Goal: Obtain resource: Download file/media

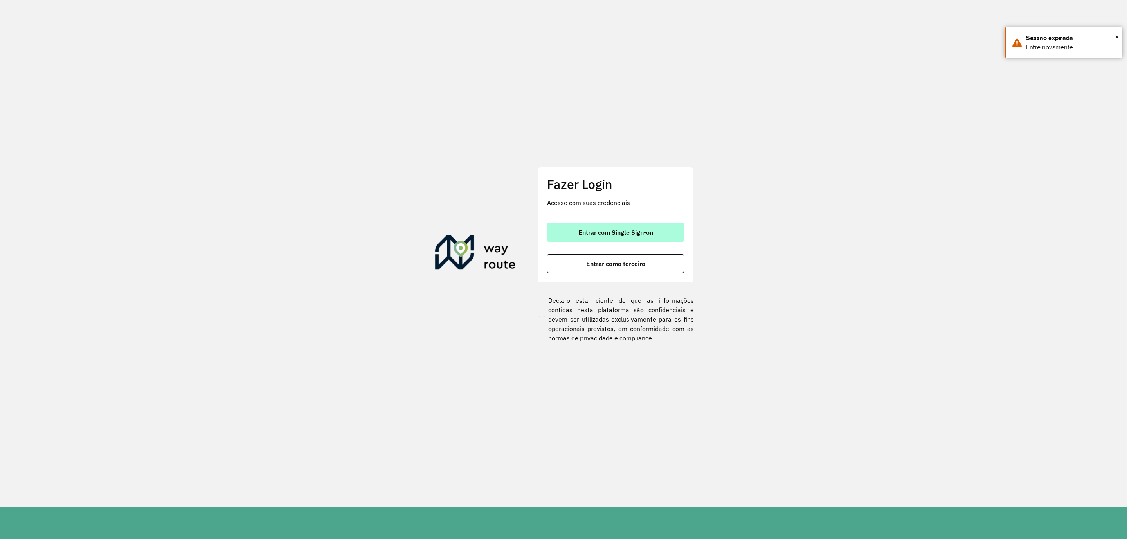
click at [640, 227] on button "Entrar com Single Sign-on" at bounding box center [615, 232] width 137 height 19
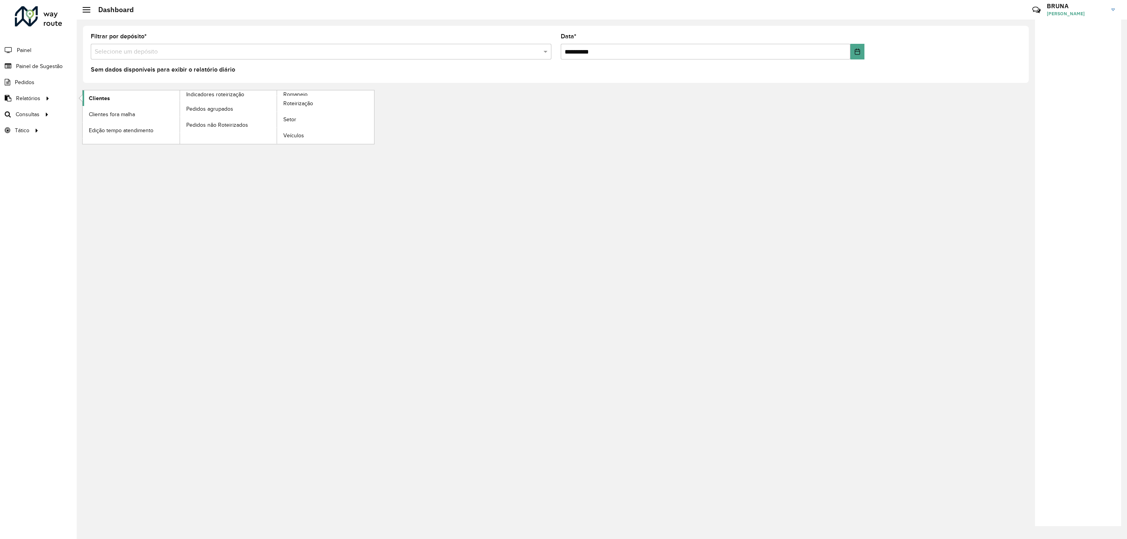
click at [99, 103] on link "Clientes" at bounding box center [131, 98] width 97 height 16
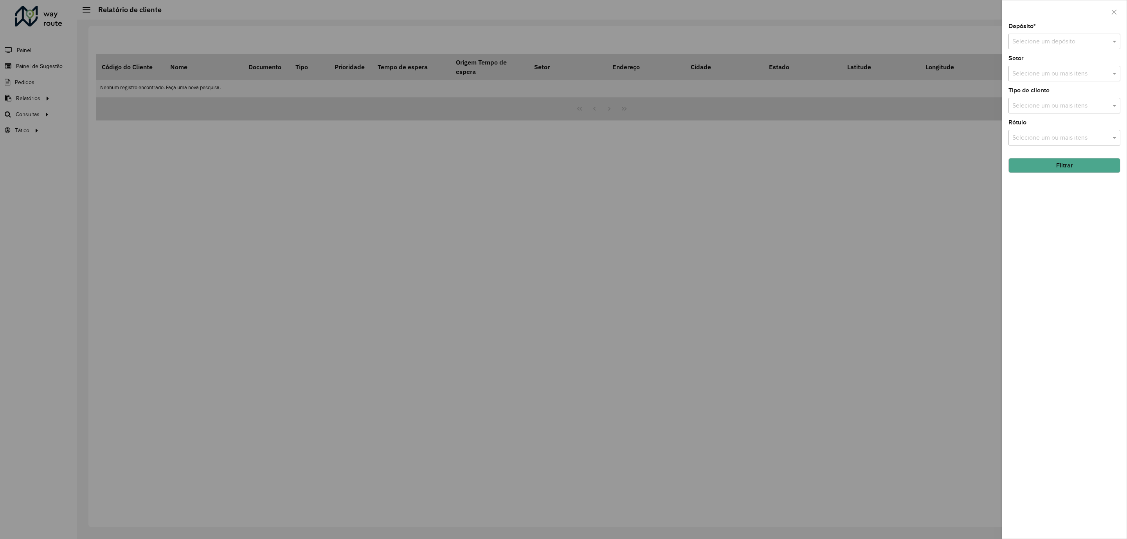
click at [1027, 38] on input "text" at bounding box center [1057, 41] width 88 height 9
click at [1041, 80] on span "CDD [GEOGRAPHIC_DATA]" at bounding box center [1050, 77] width 76 height 7
click at [1078, 170] on button "Filtrar" at bounding box center [1065, 165] width 112 height 15
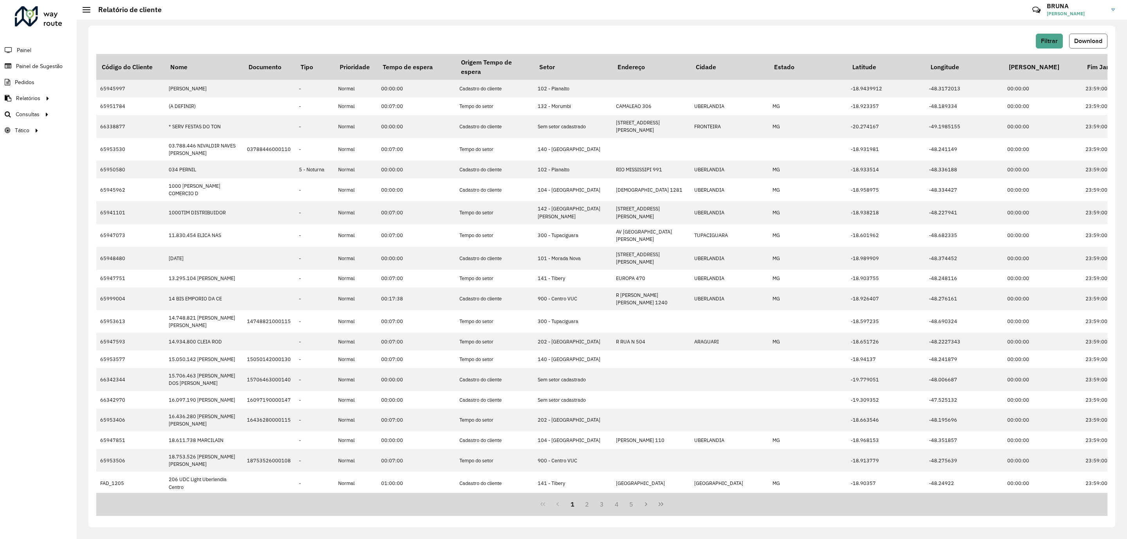
click at [1084, 36] on button "Download" at bounding box center [1088, 41] width 38 height 15
click at [130, 130] on span "Edição tempo atendimento" at bounding box center [123, 130] width 68 height 8
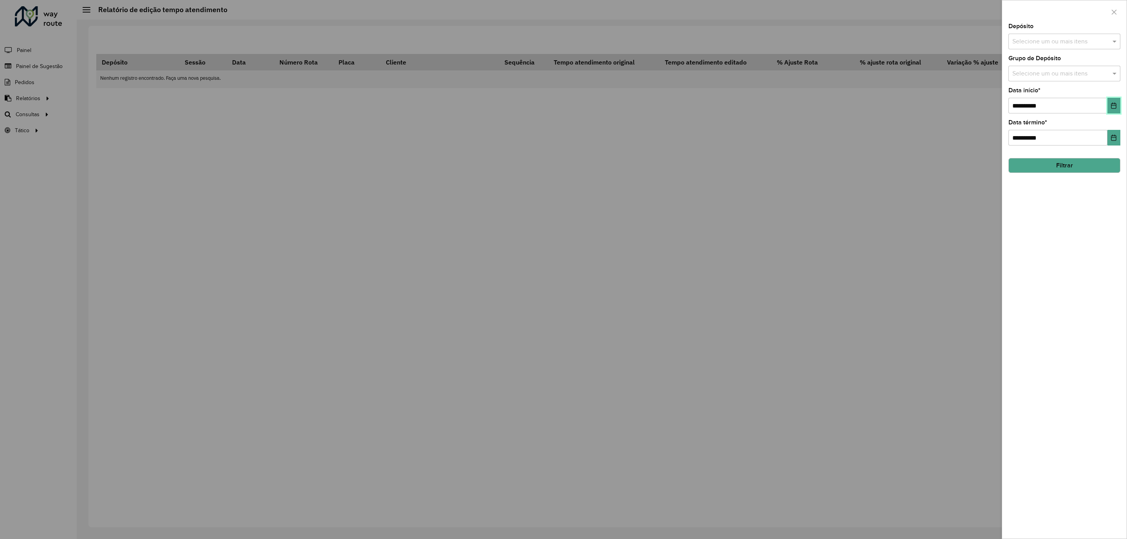
click at [1119, 105] on button "Choose Date" at bounding box center [1114, 106] width 13 height 16
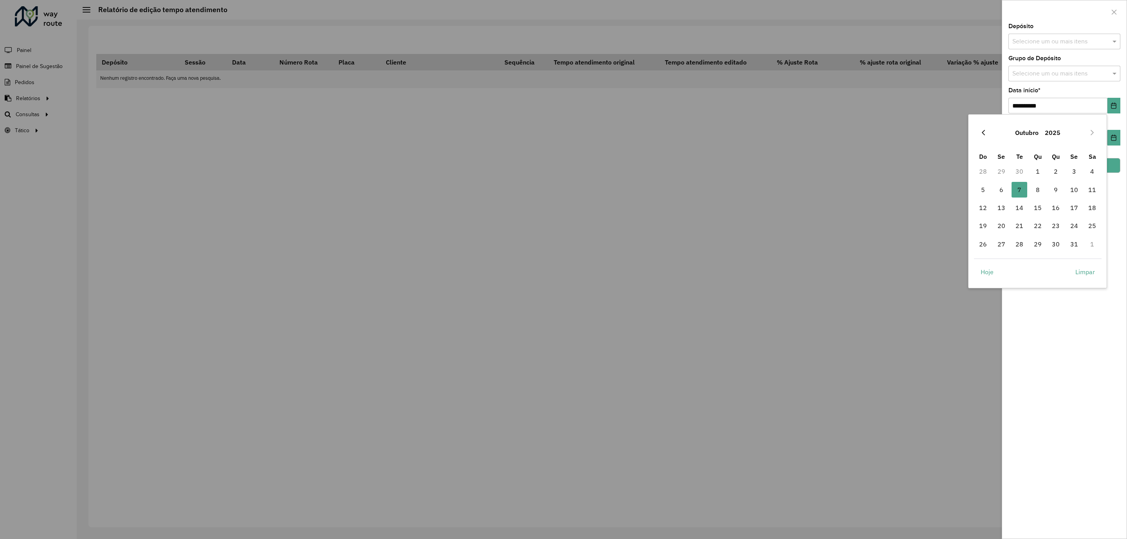
click at [981, 129] on button "Previous Month" at bounding box center [983, 132] width 13 height 13
click at [1001, 171] on span "1" at bounding box center [1002, 172] width 16 height 16
type input "**********"
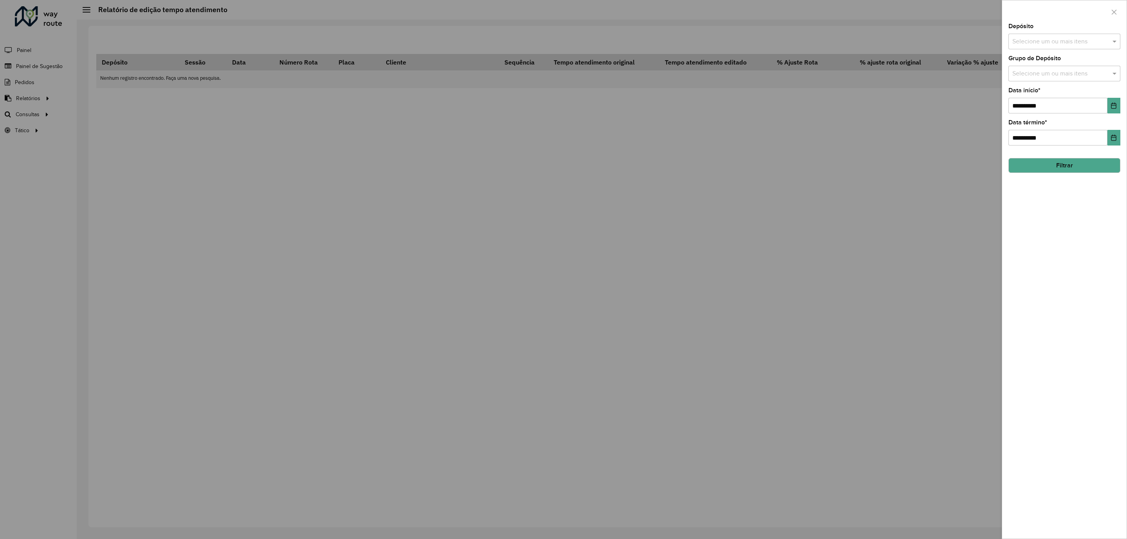
click at [1091, 165] on button "Filtrar" at bounding box center [1065, 165] width 112 height 15
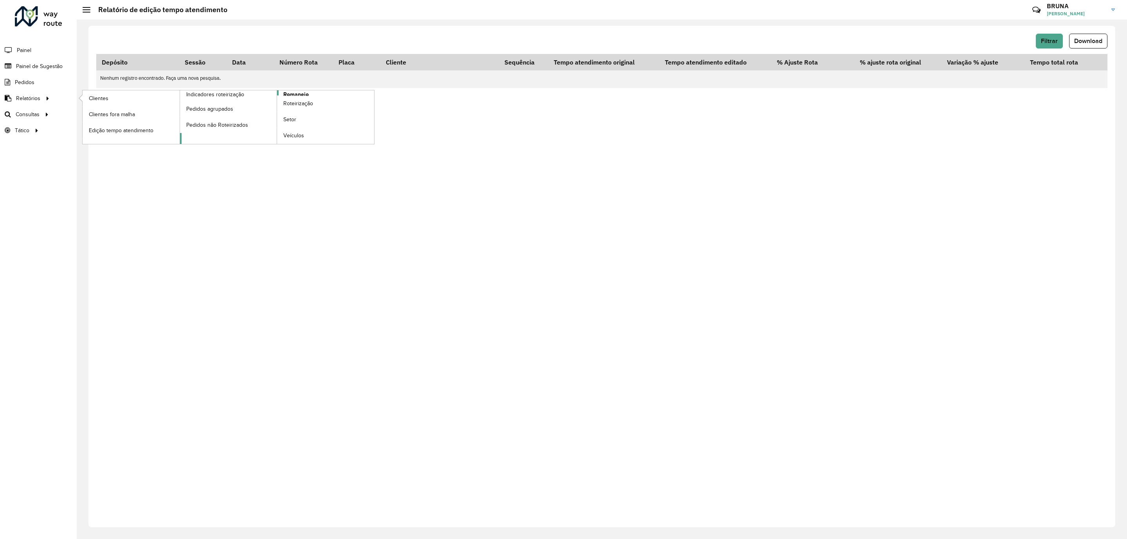
click at [295, 93] on span "Romaneio" at bounding box center [295, 94] width 25 height 8
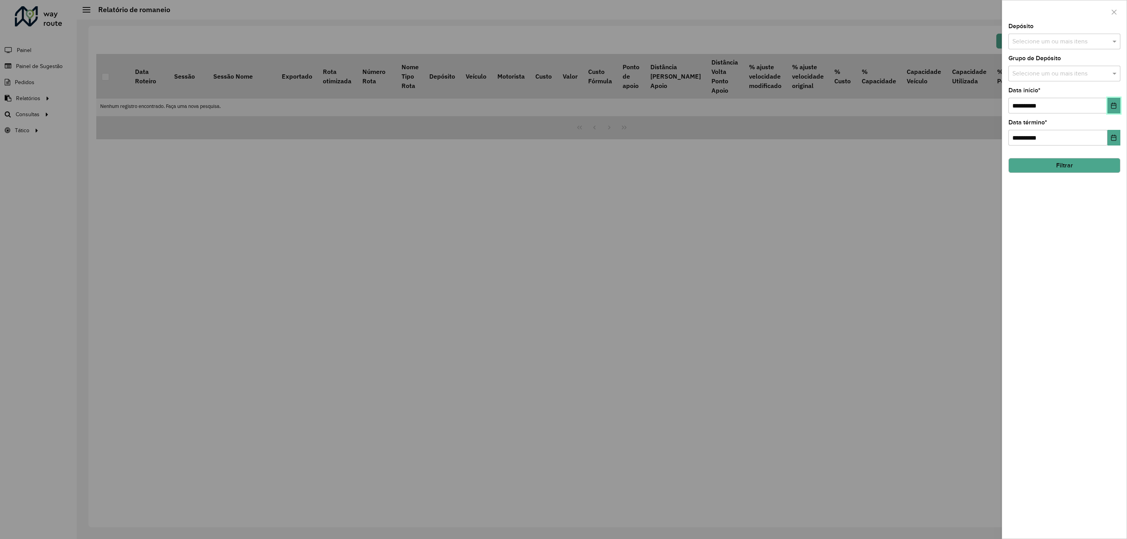
click at [1112, 103] on button "Choose Date" at bounding box center [1114, 106] width 13 height 16
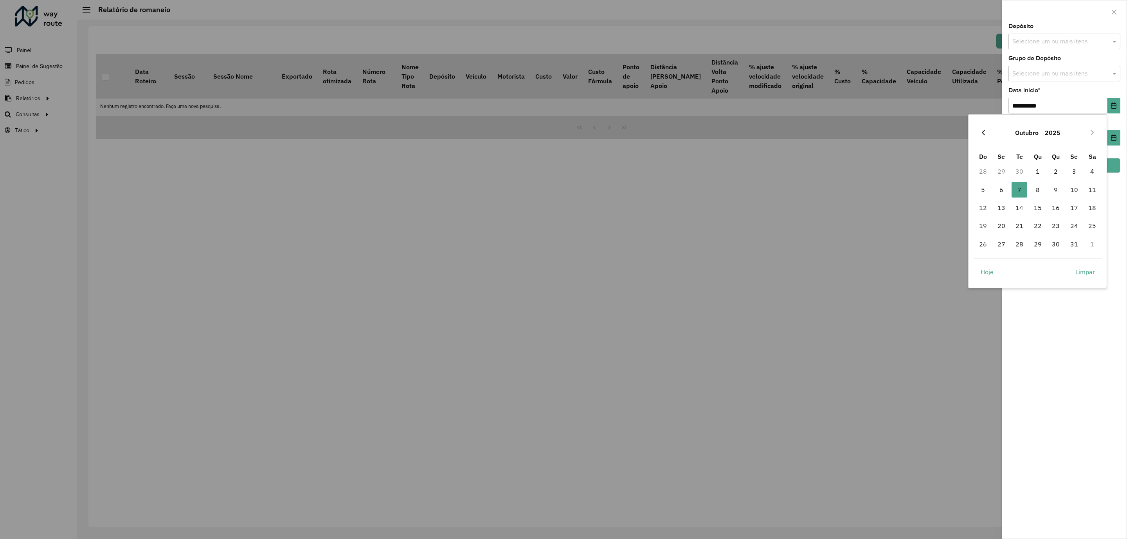
click at [984, 134] on icon "Previous Month" at bounding box center [983, 132] width 3 height 5
click at [994, 169] on span "1" at bounding box center [1002, 172] width 16 height 16
type input "**********"
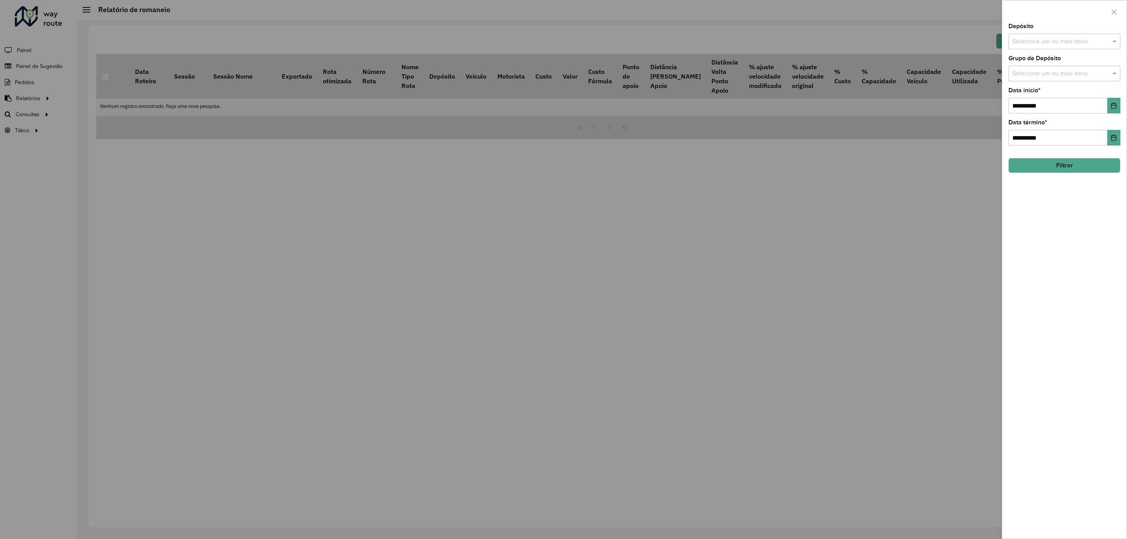
click at [1070, 166] on button "Filtrar" at bounding box center [1065, 165] width 112 height 15
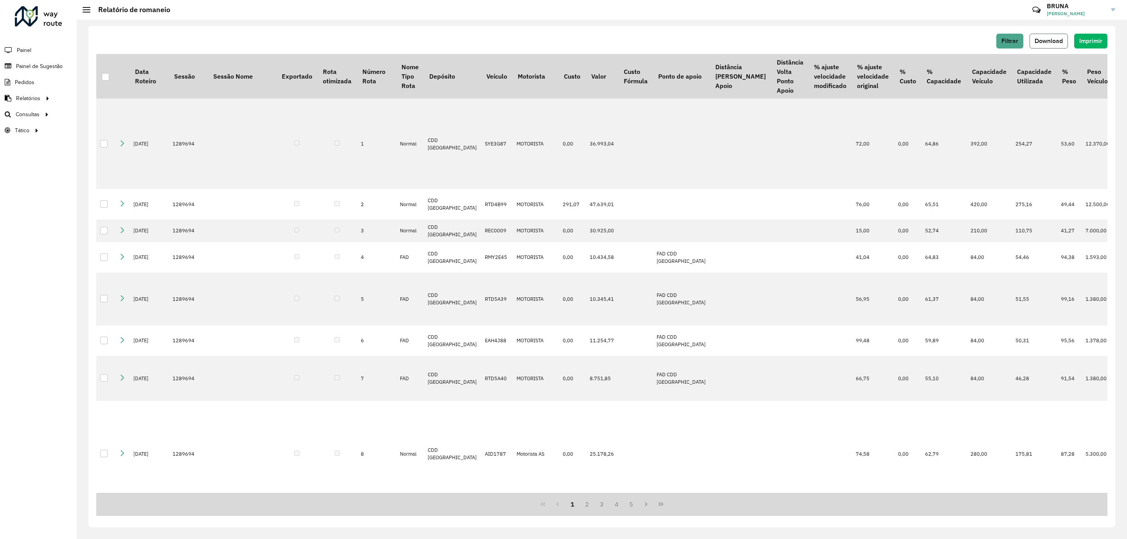
click at [1048, 41] on span "Download" at bounding box center [1049, 41] width 28 height 7
